Goal: Transaction & Acquisition: Purchase product/service

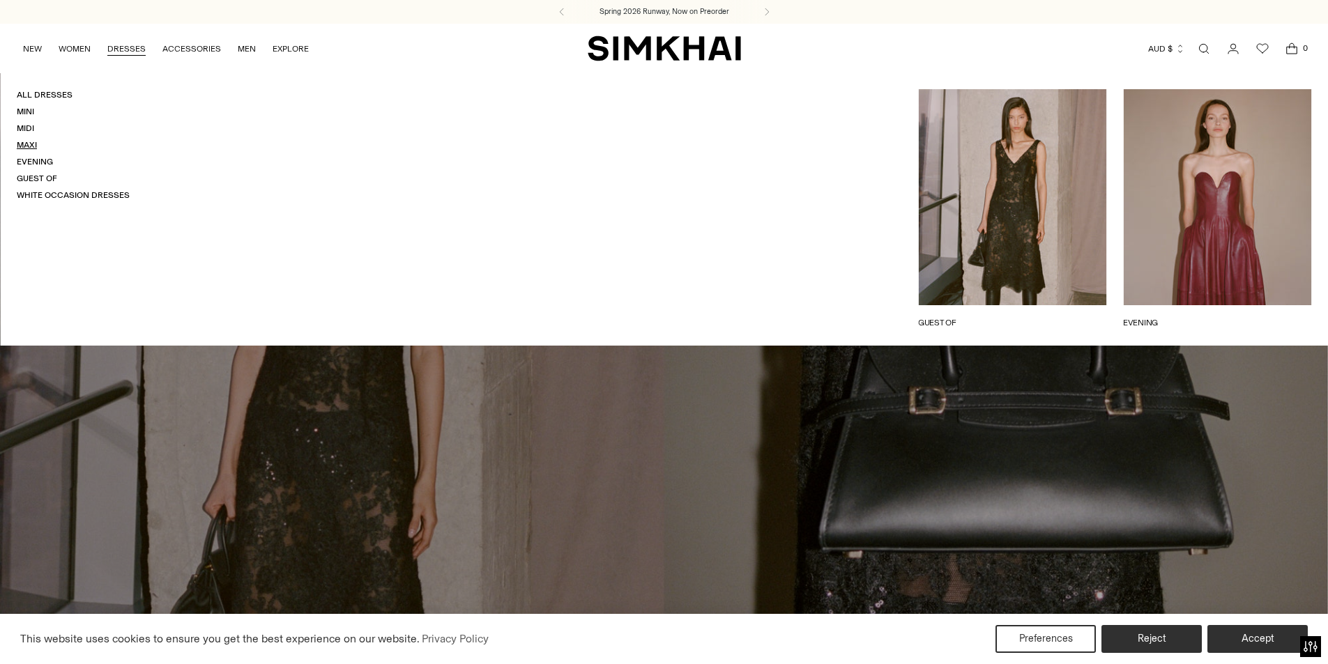
click at [31, 143] on link "Maxi" at bounding box center [27, 145] width 20 height 10
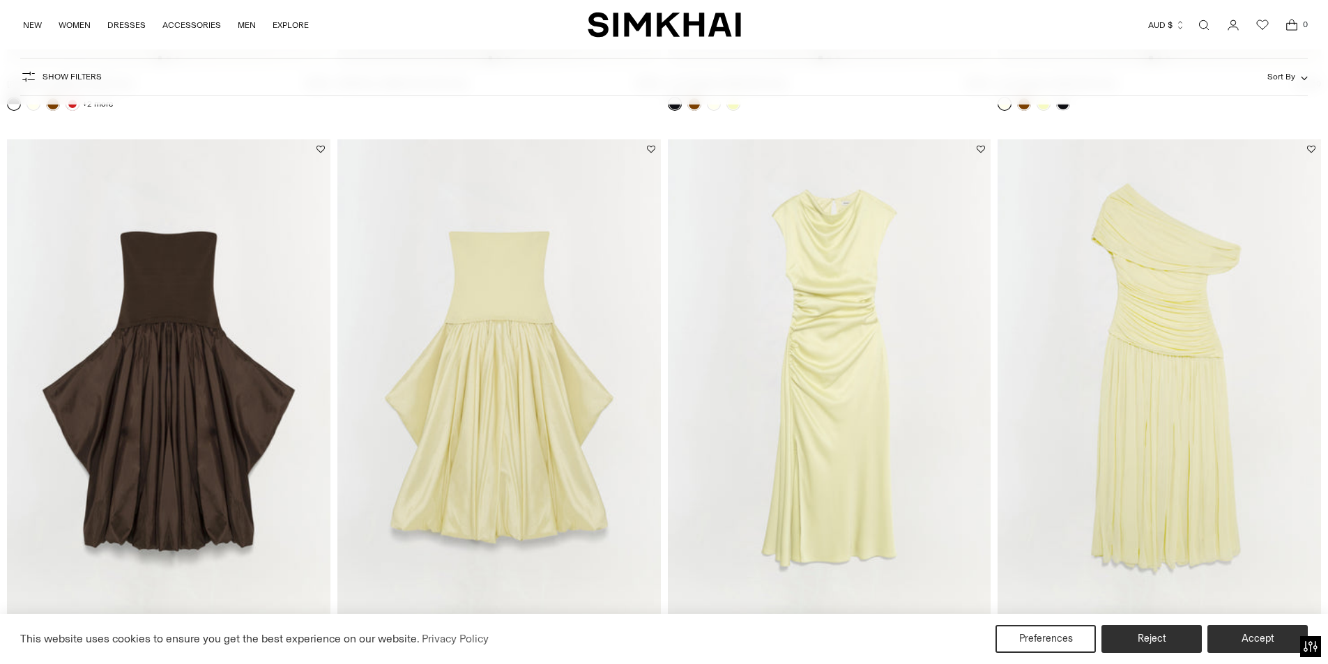
click at [804, 350] on img at bounding box center [829, 381] width 323 height 485
